Goal: Task Accomplishment & Management: Complete application form

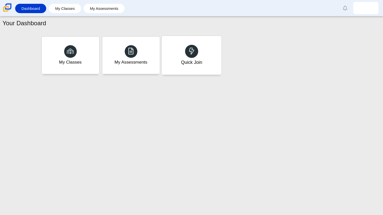
click at [182, 53] on div "Quick Join" at bounding box center [192, 55] width 60 height 39
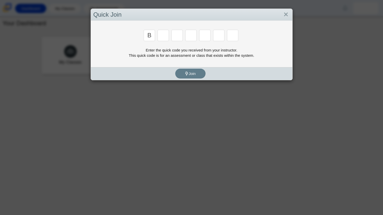
type input "b"
type input "w"
type input "8"
type input "w"
type input "z"
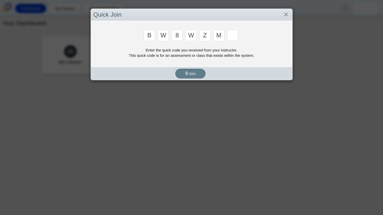
type input "m"
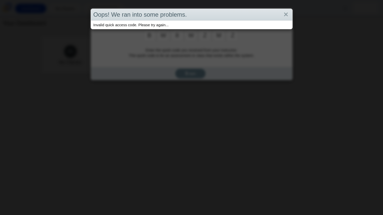
type input "z"
click at [189, 66] on div "Oops! We ran into some problems. Invalid quick access code. Please try again..." at bounding box center [191, 107] width 383 height 215
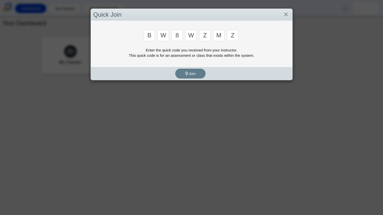
click at [233, 38] on input "z" at bounding box center [232, 35] width 11 height 11
type input "v"
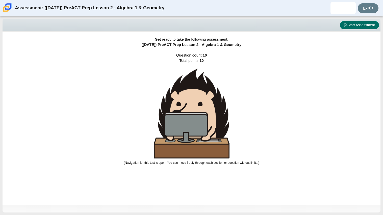
click at [363, 29] on button "Start Assessment" at bounding box center [359, 25] width 39 height 9
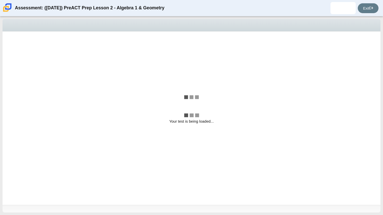
click at [223, 55] on div "Your test is being loaded..." at bounding box center [192, 119] width 378 height 174
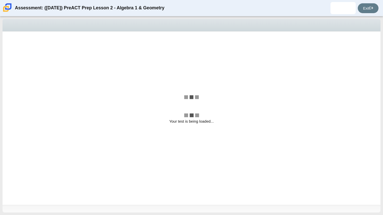
click at [223, 55] on div "Your test is being loaded..." at bounding box center [192, 119] width 378 height 174
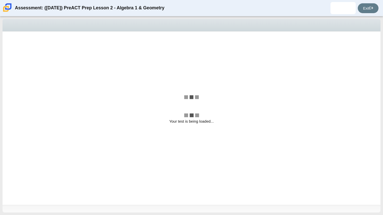
click at [223, 55] on div "Your test is being loaded..." at bounding box center [192, 119] width 378 height 174
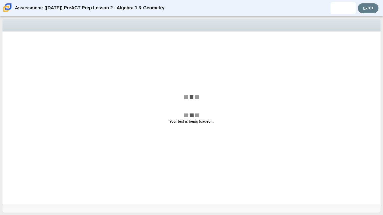
click at [223, 55] on div "Your test is being loaded..." at bounding box center [192, 119] width 378 height 174
click at [223, 55] on div "y = − 4 x − 1 2" at bounding box center [186, 55] width 335 height 6
click at [17, 55] on input "y = − 4 x − 1 2 y = − 4 x − 1 2" at bounding box center [15, 55] width 3 height 10
radio input "true"
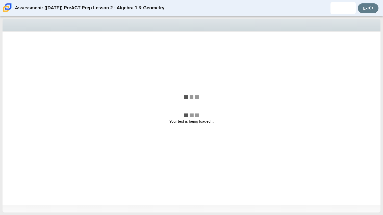
click at [223, 55] on div "y = − 4 x − 1 2" at bounding box center [186, 55] width 335 height 6
click at [17, 55] on input "y = − 4 x − 1 2 y = − 4 x − 1 2" at bounding box center [15, 55] width 3 height 10
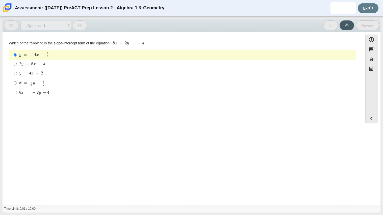
click at [223, 55] on div "y = − 4 x − 1 2" at bounding box center [186, 55] width 335 height 6
click at [17, 55] on input "y = − 4 x − 1 2 y = − 4 x − 1 2" at bounding box center [15, 55] width 3 height 10
click at [223, 55] on div "y = − 4 x − 1 2" at bounding box center [186, 55] width 335 height 6
click at [17, 55] on input "y = − 4 x − 1 2 y = − 4 x − 1 2" at bounding box center [15, 55] width 3 height 10
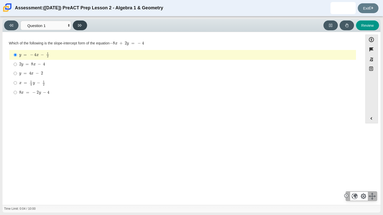
click at [83, 27] on button at bounding box center [80, 25] width 14 height 10
select select "ed62e223-81bd-4cbf-ab48-ab975844bd1f"
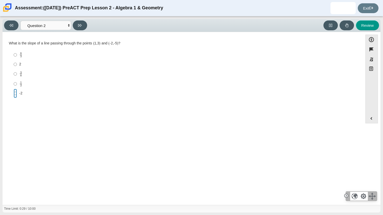
click at [15, 94] on input "-2 -2" at bounding box center [15, 93] width 3 height 9
radio input "true"
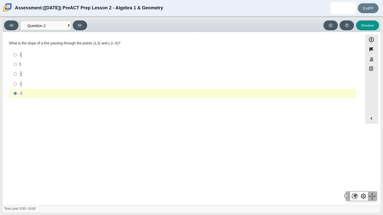
click at [21, 93] on div "-2" at bounding box center [186, 93] width 335 height 5
click at [17, 93] on input "-2 -2" at bounding box center [15, 93] width 3 height 9
click at [85, 25] on button at bounding box center [80, 25] width 14 height 10
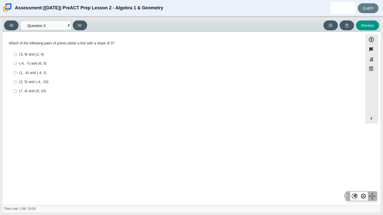
click at [0, 26] on div "Viewing Question 3 of 10 in Pacing Mode Questions Question 1 Question 2 Questio…" at bounding box center [191, 115] width 383 height 199
click at [8, 26] on button at bounding box center [11, 25] width 14 height 10
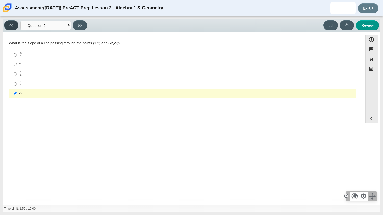
click at [8, 26] on button at bounding box center [11, 25] width 14 height 10
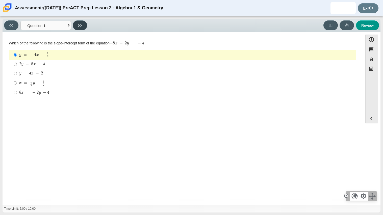
click at [82, 25] on button at bounding box center [80, 25] width 14 height 10
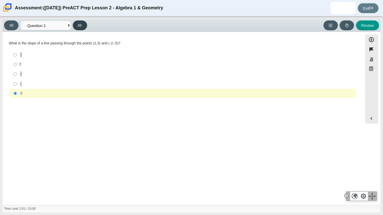
click at [82, 25] on button at bounding box center [80, 25] width 14 height 10
select select "97f4f5fa-a52e-4fed-af51-565bfcdf47cb"
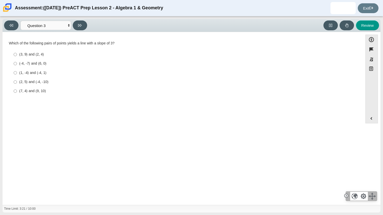
click at [57, 66] on label "(-4, -7) and (6, 0) (-4, -7) and (6, 0)" at bounding box center [183, 63] width 346 height 9
click at [17, 66] on input "(-4, -7) and (6, 0) (-4, -7) and (6, 0)" at bounding box center [15, 63] width 3 height 9
radio input "true"
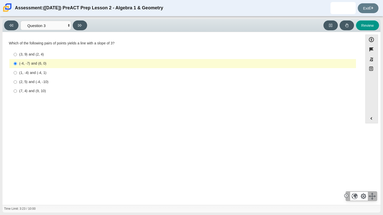
click at [56, 71] on div "(1, -4) and (-4, 1)" at bounding box center [186, 72] width 335 height 5
click at [17, 71] on input "(1, -4) and (-4, 1) (1, -4) and (-4, 1)" at bounding box center [15, 72] width 3 height 9
radio input "true"
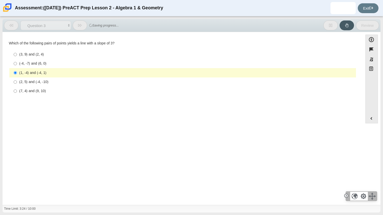
click at [56, 65] on div "(-4, -7) and (6, 0)" at bounding box center [186, 63] width 335 height 5
click at [17, 65] on input "(-4, -7) and (6, 0) (-4, -7) and (6, 0)" at bounding box center [15, 63] width 3 height 9
radio input "true"
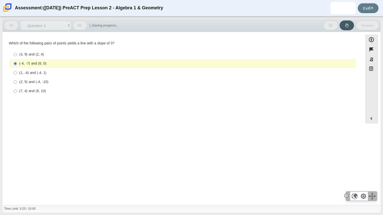
click at [78, 72] on div "(1, -4) and (-4, 1)" at bounding box center [186, 72] width 335 height 5
click at [17, 72] on input "(1, -4) and (-4, 1) (1, -4) and (-4, 1)" at bounding box center [15, 72] width 3 height 9
radio input "true"
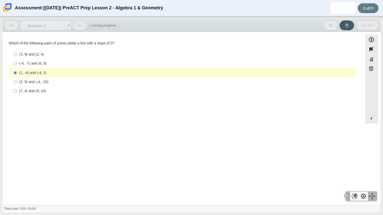
click at [78, 71] on div "(1, -4) and (-4, 1)" at bounding box center [186, 72] width 335 height 5
click at [17, 71] on input "(1, -4) and (-4, 1) (1, -4) and (-4, 1)" at bounding box center [15, 72] width 3 height 9
click at [78, 71] on div "(1, -4) and (-4, 1)" at bounding box center [186, 72] width 335 height 5
click at [17, 71] on input "(1, -4) and (-4, 1) (1, -4) and (-4, 1)" at bounding box center [15, 72] width 3 height 9
click at [78, 71] on div "(1, -4) and (-4, 1)" at bounding box center [186, 72] width 335 height 5
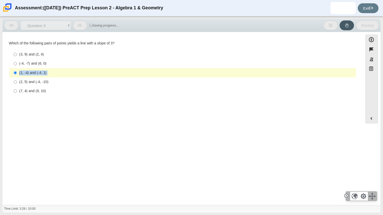
click at [17, 71] on input "(1, -4) and (-4, 1) (1, -4) and (-4, 1)" at bounding box center [15, 72] width 3 height 9
click at [78, 71] on div "(1, -4) and (-4, 1)" at bounding box center [186, 72] width 335 height 5
click at [17, 71] on input "(1, -4) and (-4, 1) (1, -4) and (-4, 1)" at bounding box center [15, 72] width 3 height 9
click at [78, 71] on div "(1, -4) and (-4, 1)" at bounding box center [186, 72] width 335 height 5
click at [17, 71] on input "(1, -4) and (-4, 1) (1, -4) and (-4, 1)" at bounding box center [15, 72] width 3 height 9
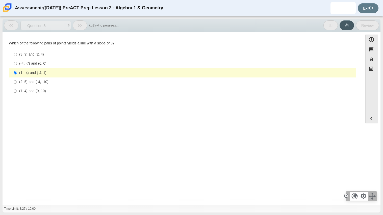
click at [65, 84] on div "(2, 5) and (-4, -10)" at bounding box center [186, 82] width 335 height 5
click at [17, 84] on input "(2, 5) and (-4, -10) (2, 5) and (-4, -10)" at bounding box center [15, 82] width 3 height 9
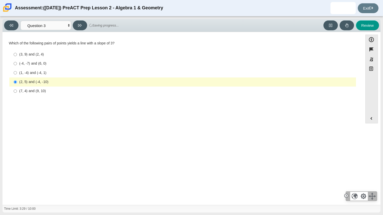
click at [65, 84] on div "(2, 5) and (-4, -10)" at bounding box center [186, 82] width 335 height 5
click at [17, 84] on input "(2, 5) and (-4, -10) (2, 5) and (-4, -10)" at bounding box center [15, 82] width 3 height 9
click at [65, 84] on div "(2, 5) and (-4, -10)" at bounding box center [186, 82] width 335 height 5
click at [17, 84] on input "(2, 5) and (-4, -10) (2, 5) and (-4, -10)" at bounding box center [15, 82] width 3 height 9
click at [65, 84] on div "(2, 5) and (-4, -10)" at bounding box center [186, 82] width 335 height 5
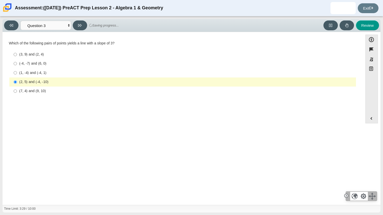
click at [17, 84] on input "(2, 5) and (-4, -10) (2, 5) and (-4, -10)" at bounding box center [15, 82] width 3 height 9
click at [65, 84] on div "(2, 5) and (-4, -10)" at bounding box center [186, 82] width 335 height 5
click at [17, 84] on input "(2, 5) and (-4, -10) (2, 5) and (-4, -10)" at bounding box center [15, 82] width 3 height 9
click at [65, 84] on div "(2, 5) and (-4, -10)" at bounding box center [186, 82] width 335 height 5
click at [17, 84] on input "(2, 5) and (-4, -10) (2, 5) and (-4, -10)" at bounding box center [15, 82] width 3 height 9
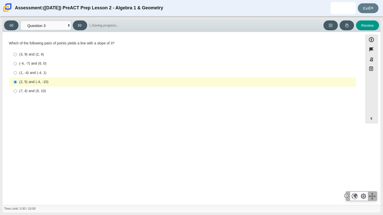
click at [65, 84] on div "(2, 5) and (-4, -10)" at bounding box center [186, 82] width 335 height 5
click at [17, 84] on input "(2, 5) and (-4, -10) (2, 5) and (-4, -10)" at bounding box center [15, 82] width 3 height 9
click at [65, 84] on div "(2, 5) and (-4, -10)" at bounding box center [186, 82] width 335 height 5
click at [17, 84] on input "(2, 5) and (-4, -10) (2, 5) and (-4, -10)" at bounding box center [15, 82] width 3 height 9
click at [65, 84] on div "(2, 5) and (-4, -10)" at bounding box center [186, 82] width 335 height 5
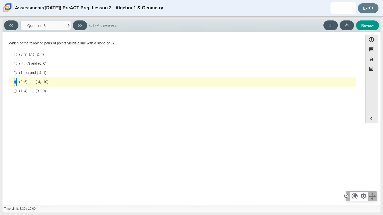
click at [17, 84] on input "(2, 5) and (-4, -10) (2, 5) and (-4, -10)" at bounding box center [15, 82] width 3 height 9
click at [65, 84] on div "(2, 5) and (-4, -10)" at bounding box center [186, 82] width 335 height 5
click at [17, 84] on input "(2, 5) and (-4, -10) (2, 5) and (-4, -10)" at bounding box center [15, 82] width 3 height 9
click at [65, 84] on div "(2, 5) and (-4, -10)" at bounding box center [186, 82] width 335 height 5
click at [17, 84] on input "(2, 5) and (-4, -10) (2, 5) and (-4, -10)" at bounding box center [15, 82] width 3 height 9
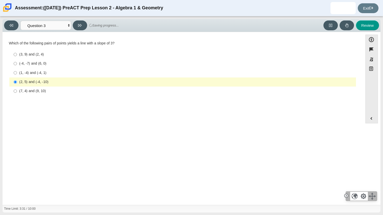
click at [65, 84] on div "(2, 5) and (-4, -10)" at bounding box center [186, 82] width 335 height 5
click at [17, 84] on input "(2, 5) and (-4, -10) (2, 5) and (-4, -10)" at bounding box center [15, 82] width 3 height 9
click at [65, 84] on div "(2, 5) and (-4, -10)" at bounding box center [186, 82] width 335 height 5
click at [17, 84] on input "(2, 5) and (-4, -10) (2, 5) and (-4, -10)" at bounding box center [15, 82] width 3 height 9
radio input "false"
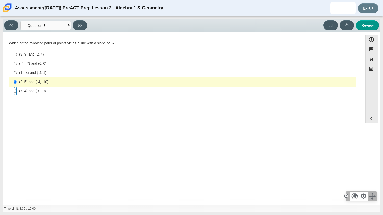
radio input "true"
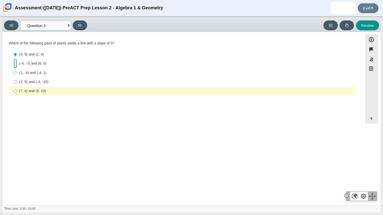
radio input "false"
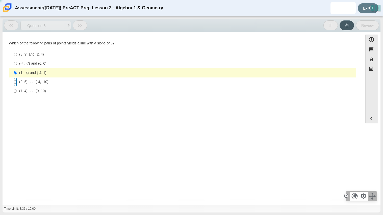
radio input "false"
radio input "true"
radio input "false"
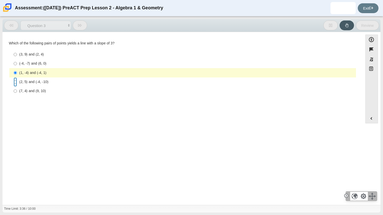
radio input "false"
radio input "true"
radio input "false"
radio input "true"
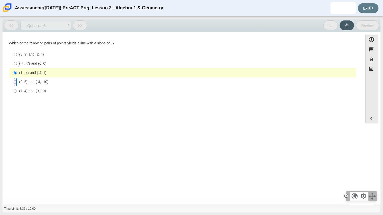
radio input "false"
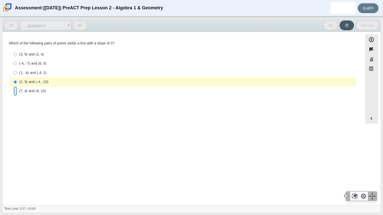
radio input "false"
radio input "true"
radio input "false"
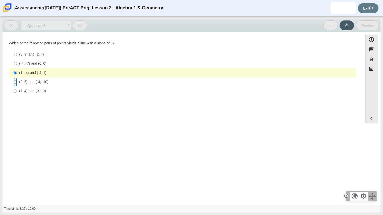
radio input "false"
radio input "true"
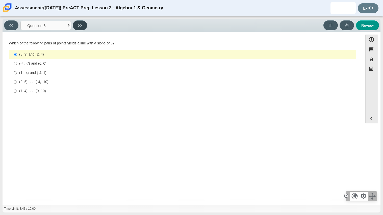
click at [84, 28] on button at bounding box center [80, 25] width 14 height 10
select select "89427bb7-e313-4f00-988f-8b8255897029"
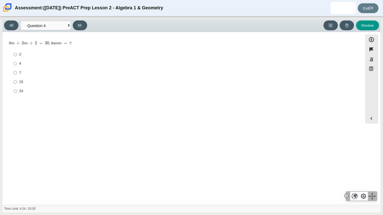
click at [39, 55] on div "2" at bounding box center [186, 54] width 335 height 5
click at [17, 55] on input "2 2" at bounding box center [15, 54] width 3 height 9
radio input "true"
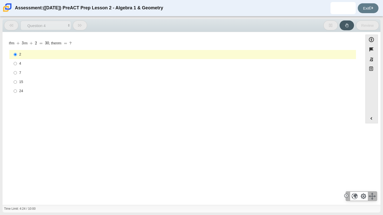
click at [39, 55] on div "2" at bounding box center [186, 54] width 335 height 5
click at [17, 55] on input "2 2" at bounding box center [15, 54] width 3 height 9
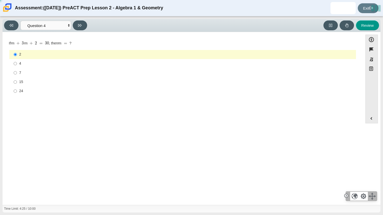
click at [39, 55] on div "2" at bounding box center [186, 54] width 335 height 5
click at [17, 55] on input "2 2" at bounding box center [15, 54] width 3 height 9
click at [39, 55] on div "2" at bounding box center [186, 54] width 335 height 5
click at [17, 55] on input "2 2" at bounding box center [15, 54] width 3 height 9
click at [39, 55] on div "2" at bounding box center [186, 54] width 335 height 5
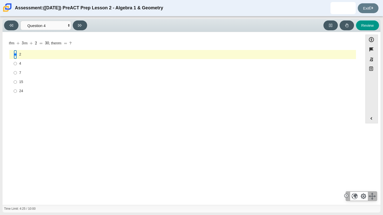
click at [17, 55] on input "2 2" at bounding box center [15, 54] width 3 height 9
click at [39, 55] on div "2" at bounding box center [186, 54] width 335 height 5
click at [17, 55] on input "2 2" at bounding box center [15, 54] width 3 height 9
click at [39, 55] on div "2" at bounding box center [186, 54] width 335 height 5
click at [17, 55] on input "2 2" at bounding box center [15, 54] width 3 height 9
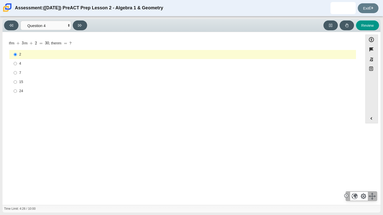
click at [39, 55] on div "2" at bounding box center [186, 54] width 335 height 5
click at [17, 55] on input "2 2" at bounding box center [15, 54] width 3 height 9
click at [39, 55] on div "2" at bounding box center [186, 54] width 335 height 5
click at [17, 55] on input "2 2" at bounding box center [15, 54] width 3 height 9
click at [39, 55] on div "2" at bounding box center [186, 54] width 335 height 5
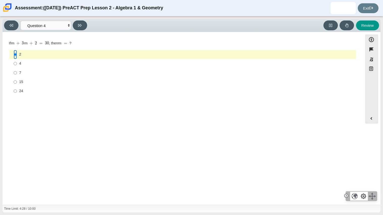
click at [17, 55] on input "2 2" at bounding box center [15, 54] width 3 height 9
click at [39, 55] on div "2" at bounding box center [186, 54] width 335 height 5
click at [17, 55] on input "2 2" at bounding box center [15, 54] width 3 height 9
click at [39, 55] on div "2" at bounding box center [186, 54] width 335 height 5
click at [17, 55] on input "2 2" at bounding box center [15, 54] width 3 height 9
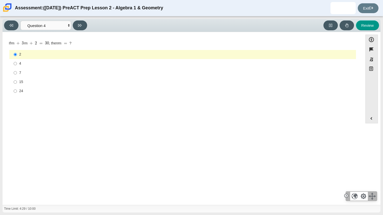
click at [39, 55] on div "2" at bounding box center [186, 54] width 335 height 5
click at [17, 55] on input "2 2" at bounding box center [15, 54] width 3 height 9
click at [39, 55] on div "2" at bounding box center [186, 54] width 335 height 5
click at [17, 55] on input "2 2" at bounding box center [15, 54] width 3 height 9
click at [83, 25] on button at bounding box center [80, 25] width 14 height 10
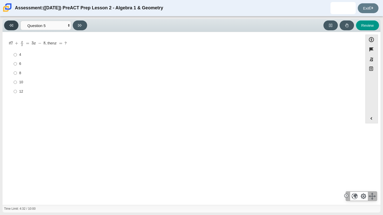
click at [9, 30] on button at bounding box center [11, 25] width 14 height 10
select select "89427bb7-e313-4f00-988f-8b8255897029"
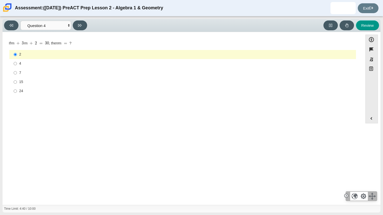
click at [22, 76] on label "7 7" at bounding box center [183, 72] width 346 height 9
click at [17, 76] on input "7 7" at bounding box center [15, 72] width 3 height 9
radio input "true"
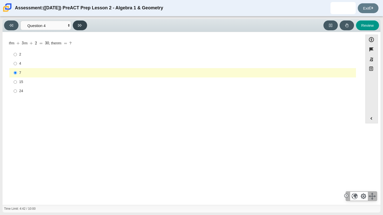
click at [83, 27] on button at bounding box center [80, 25] width 14 height 10
select select "489dcffd-4e6a-49cf-a9d6-ad1d4a911a4e"
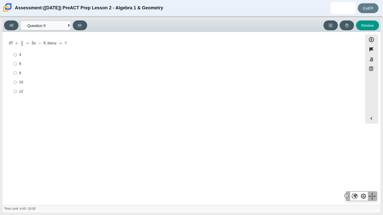
click at [59, 59] on label "4 4" at bounding box center [183, 54] width 346 height 9
click at [17, 59] on input "4 4" at bounding box center [15, 54] width 3 height 9
radio input "true"
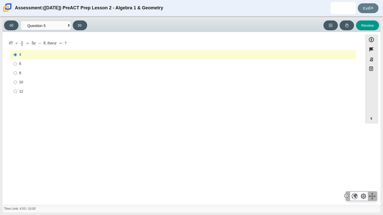
click at [20, 69] on label "8 8" at bounding box center [183, 72] width 346 height 9
click at [17, 69] on input "8 8" at bounding box center [15, 72] width 3 height 9
radio input "true"
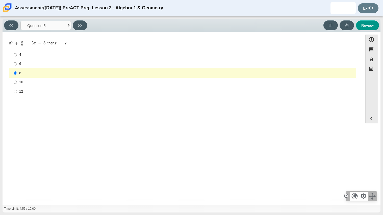
click at [22, 62] on div "6" at bounding box center [186, 63] width 335 height 5
click at [17, 62] on input "6 6" at bounding box center [15, 63] width 3 height 9
radio input "true"
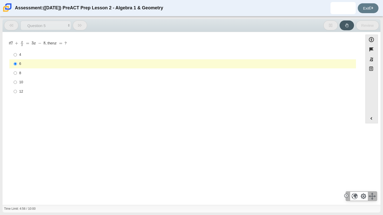
click at [22, 62] on div "6" at bounding box center [186, 63] width 335 height 5
click at [17, 62] on input "6 6" at bounding box center [15, 63] width 3 height 9
click at [23, 58] on label "4 4" at bounding box center [183, 54] width 346 height 9
click at [17, 58] on input "4 4" at bounding box center [15, 54] width 3 height 9
radio input "true"
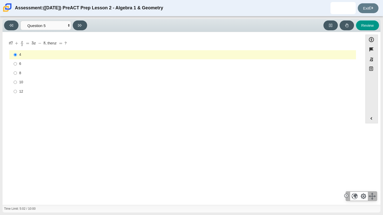
click at [20, 73] on div "8" at bounding box center [186, 73] width 335 height 5
click at [17, 73] on input "8 8" at bounding box center [15, 72] width 3 height 9
radio input "true"
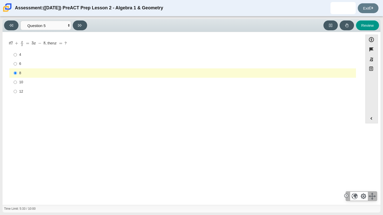
click at [83, 67] on label "6 6" at bounding box center [183, 63] width 346 height 9
click at [17, 67] on input "6 6" at bounding box center [15, 63] width 3 height 9
radio input "true"
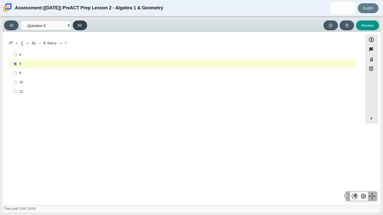
click at [79, 26] on icon at bounding box center [80, 25] width 4 height 4
select select "210571de-36a6-4d8e-a361-ceff8ef801dc"
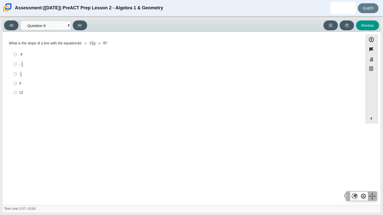
click at [99, 50] on ul "-4 -4 - 1 3 -1 third 1 3 1 third 4 4 12 12" at bounding box center [182, 74] width 347 height 48
click at [13, 85] on label "4 4" at bounding box center [183, 83] width 346 height 9
click at [14, 85] on input "4 4" at bounding box center [15, 83] width 3 height 9
radio input "true"
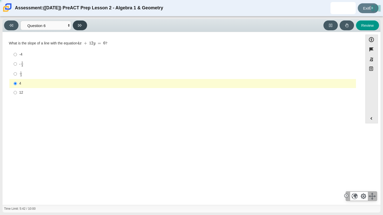
click at [86, 26] on button at bounding box center [80, 25] width 14 height 10
select select "ec95ace6-bebc-42b8-9428-40567494d4da"
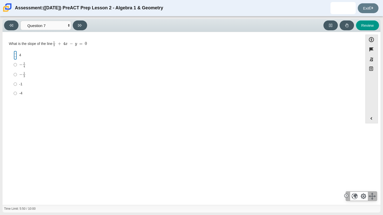
click at [16, 54] on input "4 4" at bounding box center [15, 55] width 3 height 9
radio input "true"
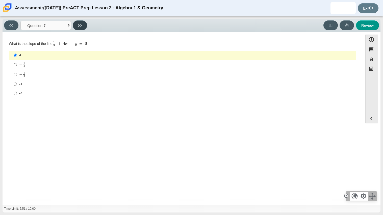
click at [81, 25] on icon at bounding box center [80, 25] width 4 height 4
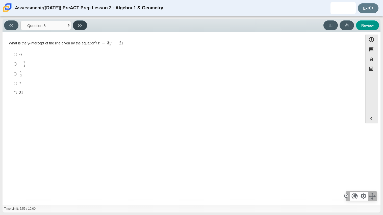
click at [81, 25] on icon at bounding box center [80, 25] width 4 height 4
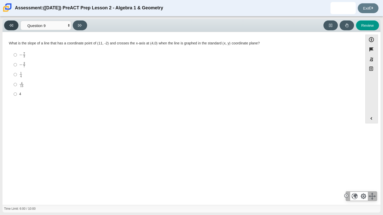
click at [12, 22] on button at bounding box center [11, 25] width 14 height 10
select select "ce81fe10-bf29-4b5e-8bd7-4f47f2fed4d8"
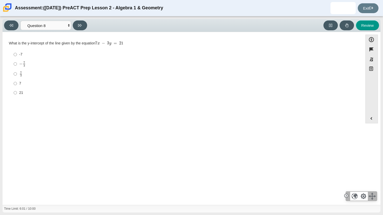
click at [26, 78] on label "7 3 7 thirds" at bounding box center [183, 74] width 346 height 10
click at [17, 78] on input "7 3 7 thirds" at bounding box center [15, 74] width 3 height 10
radio input "true"
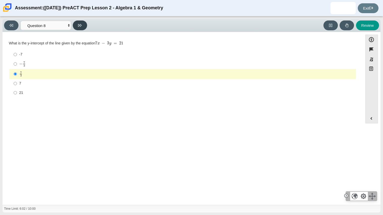
click at [85, 23] on button at bounding box center [80, 25] width 14 height 10
select select "14773eaf-2ca1-47ae-afe7-a624a56f34b3"
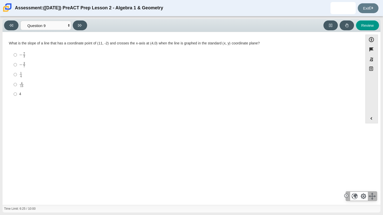
click at [13, 58] on label "− 7 2 negative 7 halves" at bounding box center [183, 55] width 346 height 10
click at [14, 58] on input "− 7 2 negative 7 halves" at bounding box center [15, 55] width 3 height 10
radio input "true"
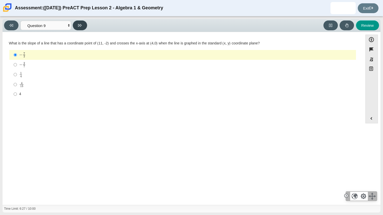
click at [77, 28] on button at bounding box center [80, 25] width 14 height 10
select select "96b71634-eacb-4f7e-8aef-411727d9bcba"
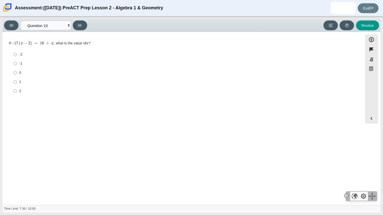
click at [70, 77] on label "0 0" at bounding box center [183, 72] width 346 height 9
click at [17, 77] on input "0 0" at bounding box center [15, 72] width 3 height 9
radio input "true"
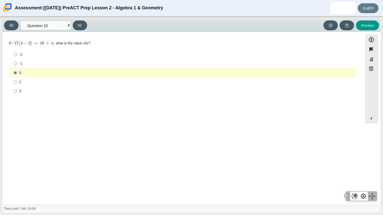
click at [40, 59] on label "-1 -1" at bounding box center [183, 63] width 346 height 9
click at [17, 59] on input "-1 -1" at bounding box center [15, 63] width 3 height 9
radio input "true"
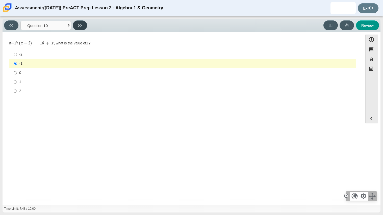
click at [78, 25] on icon at bounding box center [80, 25] width 4 height 3
select select "review"
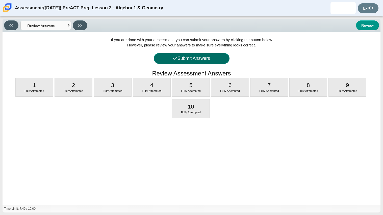
click at [187, 56] on button "Submit Answers" at bounding box center [192, 58] width 76 height 11
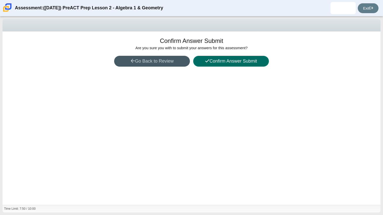
click at [247, 63] on button "Confirm Answer Submit" at bounding box center [231, 61] width 76 height 11
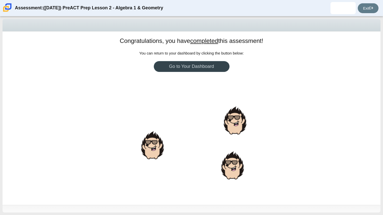
click at [213, 65] on link "Go to Your Dashboard" at bounding box center [192, 66] width 76 height 11
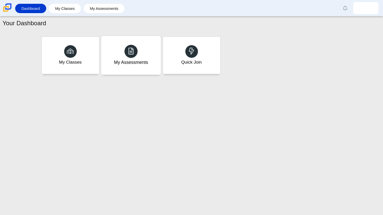
click at [109, 42] on div "My Assessments" at bounding box center [131, 55] width 60 height 39
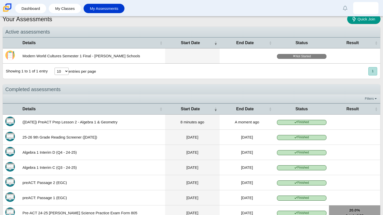
scroll to position [4, 0]
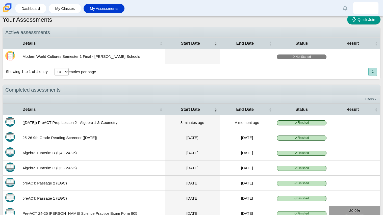
click at [284, 123] on span "Finished" at bounding box center [302, 122] width 50 height 5
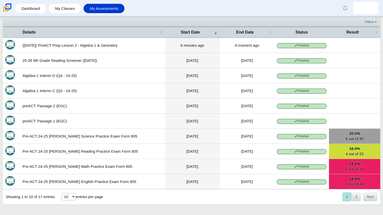
scroll to position [84, 0]
drag, startPoint x: 329, startPoint y: 134, endPoint x: 316, endPoint y: 133, distance: 13.4
click at [316, 133] on tr "Pre-ACT 24-25 MOY Science Practice Exam Form 805 Feb 13, 2025 Feb 14, 2025 Fini…" at bounding box center [192, 136] width 378 height 15
click at [358, 133] on b "20.0%" at bounding box center [355, 133] width 46 height 5
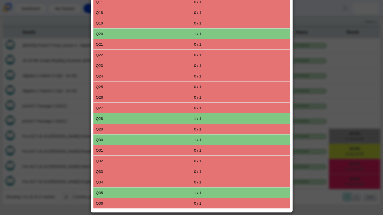
scroll to position [0, 0]
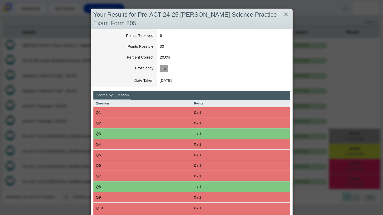
click at [177, 103] on th "Question" at bounding box center [142, 103] width 98 height 7
click at [278, 109] on td "0 / 1" at bounding box center [241, 112] width 98 height 11
click at [319, 105] on div "Your Results for Pre-ACT 24-25 MOY Science Practice Exam Form 805 Points Receiv…" at bounding box center [191, 107] width 383 height 215
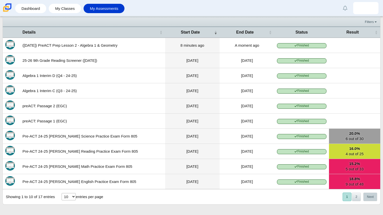
click at [369, 201] on button "Next" at bounding box center [371, 197] width 14 height 8
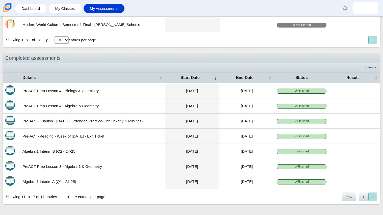
scroll to position [39, 0]
click at [346, 198] on button "Prev" at bounding box center [349, 197] width 14 height 8
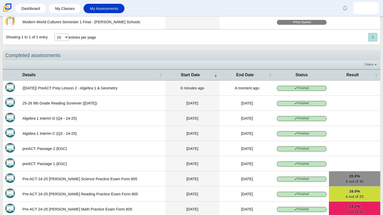
click at [347, 184] on link "20.0% 6 out of 30" at bounding box center [354, 179] width 51 height 15
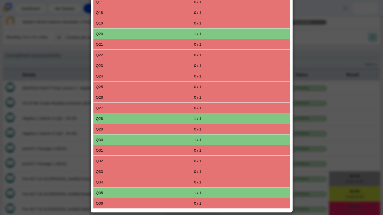
scroll to position [0, 0]
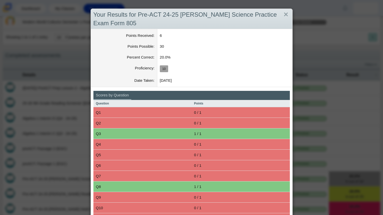
click at [155, 65] on dt "Proficiency" at bounding box center [124, 70] width 66 height 12
click at [331, 56] on div "Your Results for Pre-ACT 24-25 MOY Science Practice Exam Form 805 Points Receiv…" at bounding box center [191, 107] width 383 height 215
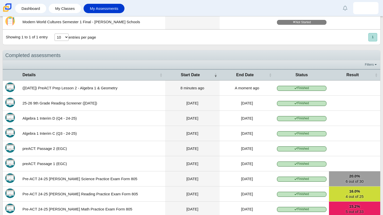
click at [60, 36] on select "10 25 50 100" at bounding box center [62, 37] width 14 height 7
select select "25"
click at [55, 34] on select "10 25 50 100" at bounding box center [62, 37] width 14 height 7
click at [19, 5] on link "Dashboard" at bounding box center [31, 8] width 26 height 9
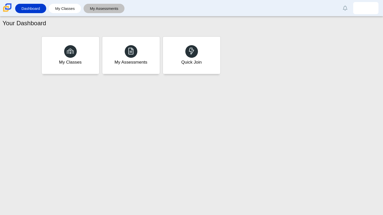
click at [87, 5] on link "My Assessments" at bounding box center [104, 8] width 36 height 9
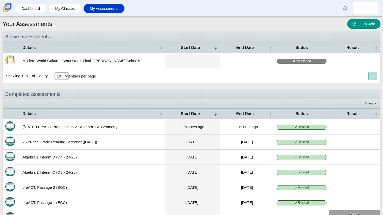
click at [373, 79] on button "1" at bounding box center [373, 76] width 9 height 8
click at [372, 77] on button "1" at bounding box center [373, 76] width 9 height 8
click at [210, 46] on span "Start Date" at bounding box center [191, 48] width 46 height 6
click at [236, 46] on span "End Date" at bounding box center [244, 48] width 45 height 6
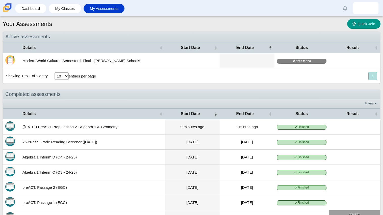
click at [311, 48] on span "Status" at bounding box center [302, 48] width 50 height 6
click at [296, 60] on span "Not Started" at bounding box center [302, 61] width 50 height 5
click at [56, 12] on link "My Classes" at bounding box center [64, 8] width 27 height 9
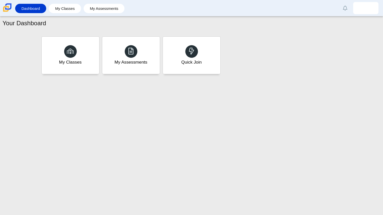
click at [46, 5] on li "Dashboard" at bounding box center [32, 8] width 34 height 11
click at [56, 7] on link "My Classes" at bounding box center [64, 8] width 27 height 9
